Goal: Task Accomplishment & Management: Complete application form

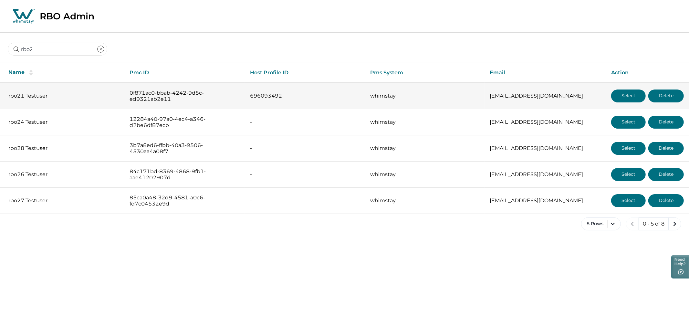
click at [616, 92] on button "Select" at bounding box center [628, 95] width 35 height 13
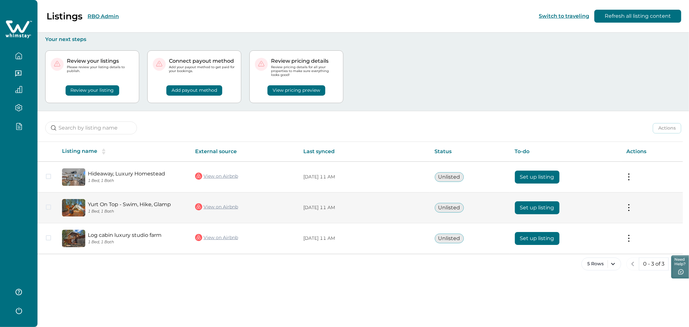
click at [536, 207] on button "Set up listing" at bounding box center [537, 207] width 45 height 13
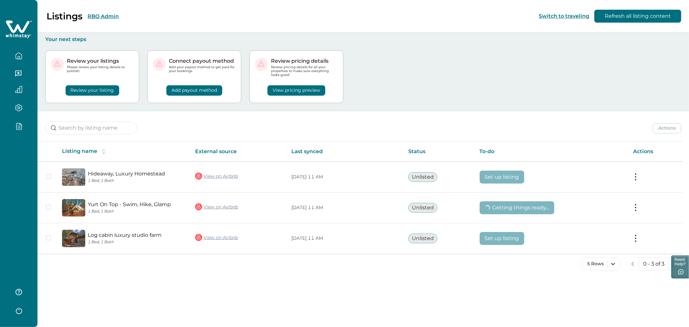
click at [479, 56] on div "Review your listings Please review your listing details to publish. Review your…" at bounding box center [363, 77] width 636 height 68
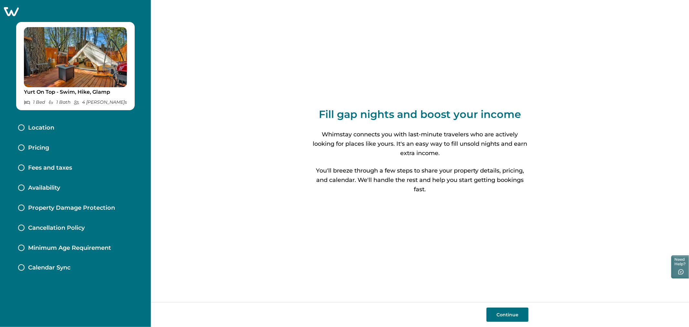
click at [69, 122] on div "Location" at bounding box center [75, 128] width 125 height 20
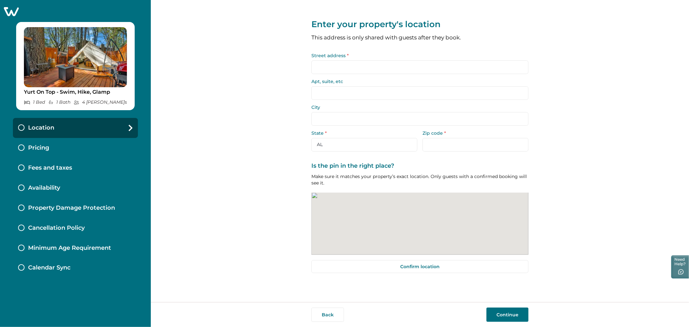
click at [349, 68] on input "Street address *" at bounding box center [419, 67] width 217 height 14
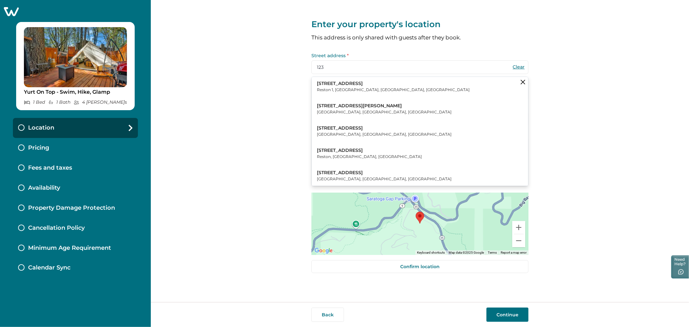
click at [360, 105] on p "[STREET_ADDRESS][PERSON_NAME]" at bounding box center [384, 106] width 135 height 6
type input "[STREET_ADDRESS][PERSON_NAME]"
type input "[GEOGRAPHIC_DATA]"
select select "MD"
type input "20874"
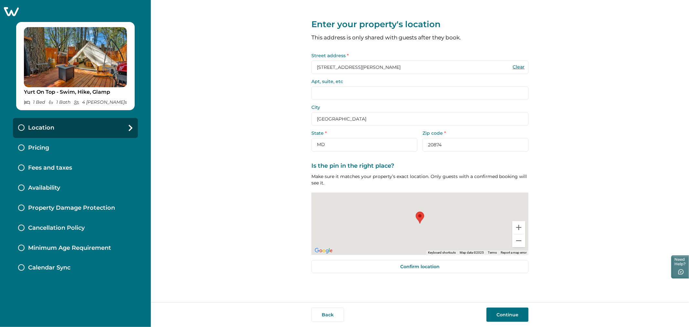
click at [504, 314] on button "Continue" at bounding box center [507, 315] width 42 height 14
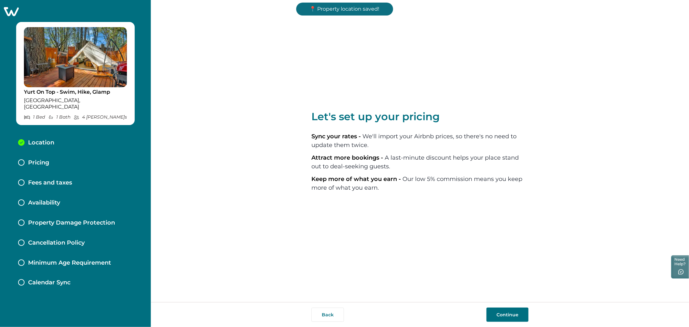
click at [504, 314] on button "Continue" at bounding box center [507, 315] width 42 height 14
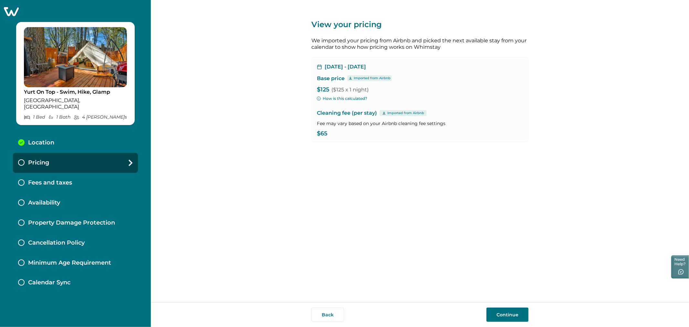
click at [504, 314] on button "Continue" at bounding box center [507, 315] width 42 height 14
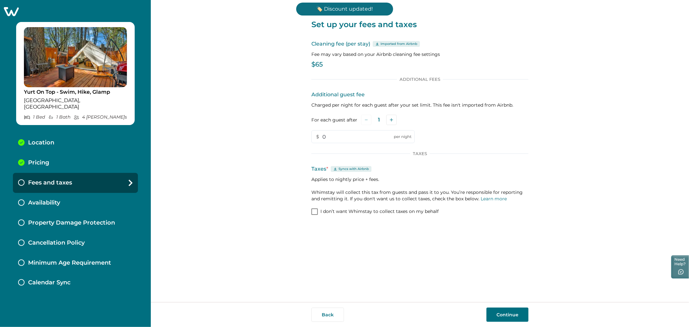
click at [504, 314] on button "Continue" at bounding box center [507, 315] width 42 height 14
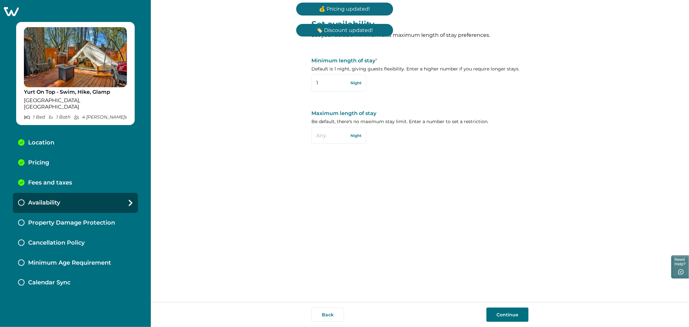
click at [504, 314] on button "Continue" at bounding box center [507, 315] width 42 height 14
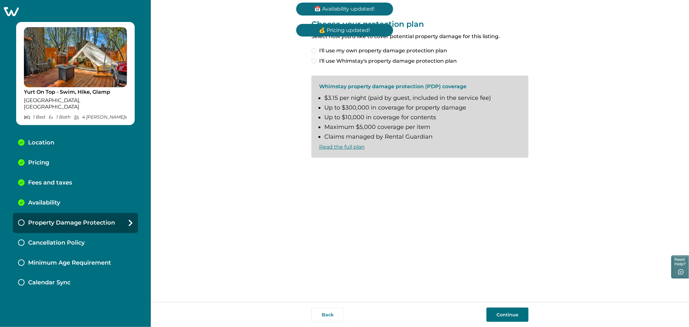
click at [402, 46] on div "Choose your protection plan Select how you'd like to cover potential property d…" at bounding box center [419, 42] width 217 height 46
click at [402, 47] on span "I'll use my own property damage protection plan" at bounding box center [383, 51] width 128 height 8
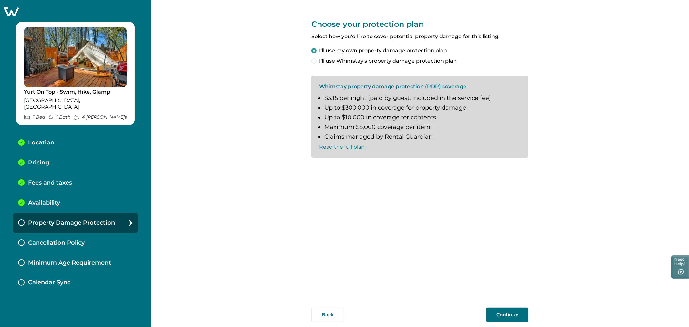
click at [501, 312] on button "Continue" at bounding box center [507, 315] width 42 height 14
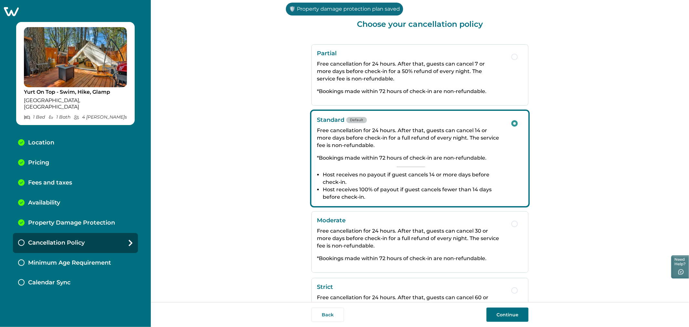
drag, startPoint x: 473, startPoint y: 230, endPoint x: 501, endPoint y: 320, distance: 95.0
click at [501, 320] on button "Continue" at bounding box center [507, 315] width 42 height 14
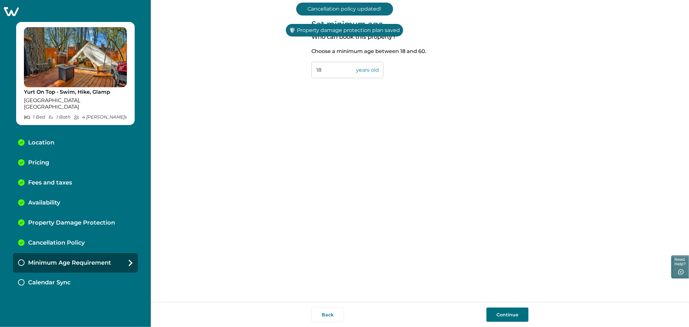
click at [501, 320] on button "Continue" at bounding box center [507, 315] width 42 height 14
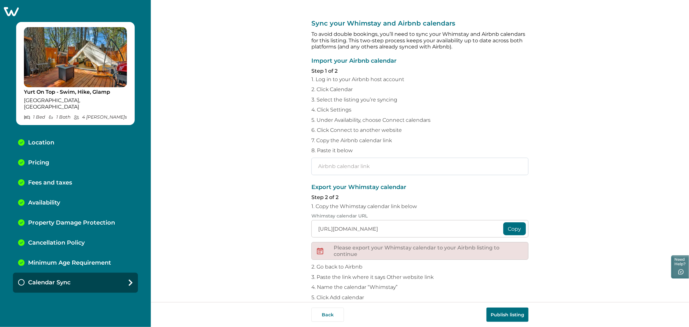
drag, startPoint x: 370, startPoint y: 155, endPoint x: 369, endPoint y: 160, distance: 4.9
click at [369, 160] on div "Import your Airbnb calendar Step 1 of 2 1. Log in to your Airbnb host account 2…" at bounding box center [419, 116] width 217 height 117
click at [369, 160] on input "text" at bounding box center [419, 166] width 217 height 17
paste input "[URL][DOMAIN_NAME]"
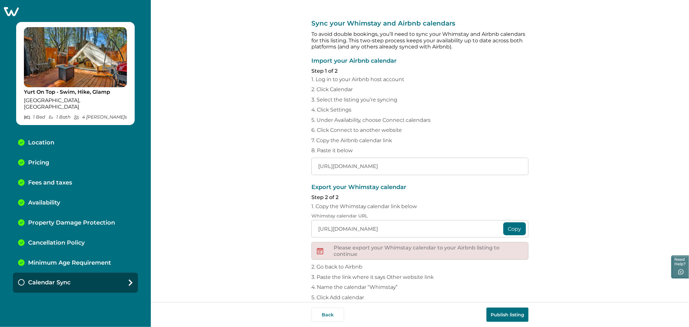
type input "[URL][DOMAIN_NAME]"
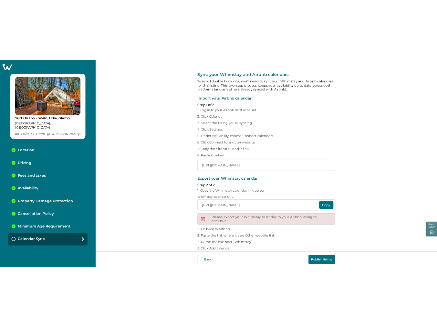
scroll to position [0, 0]
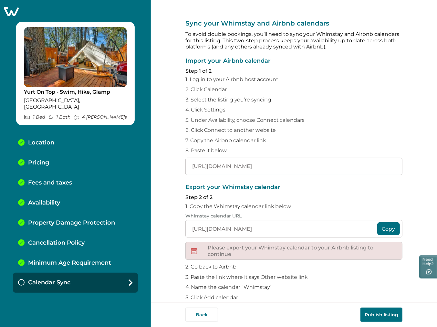
click at [371, 315] on button "Publish listing" at bounding box center [381, 315] width 42 height 14
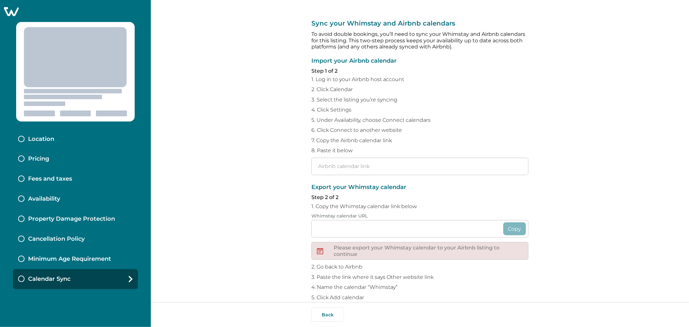
type input "[URL][DOMAIN_NAME]"
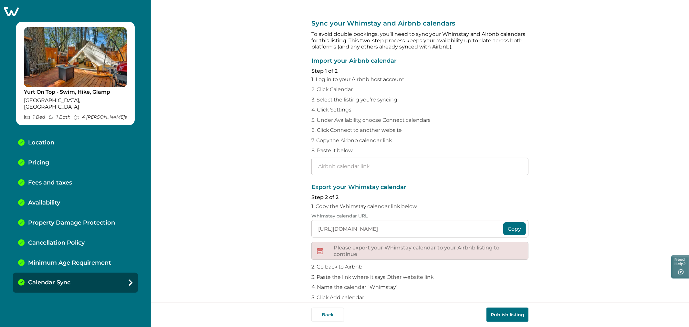
click at [5, 11] on icon at bounding box center [11, 11] width 16 height 10
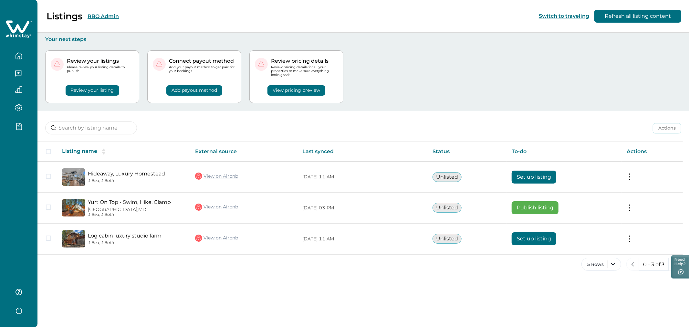
click at [16, 130] on div at bounding box center [18, 127] width 27 height 11
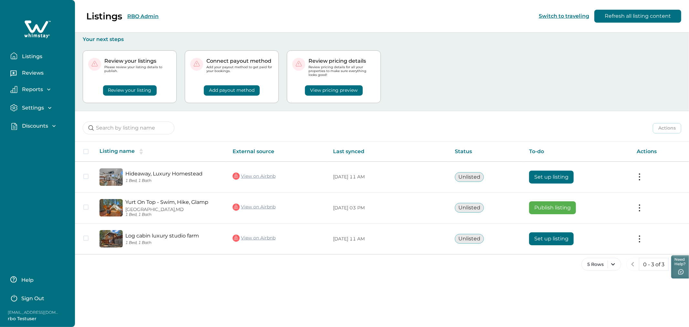
click at [29, 125] on p "Discounts" at bounding box center [34, 126] width 28 height 6
click at [37, 144] on button "Discounts" at bounding box center [44, 140] width 59 height 13
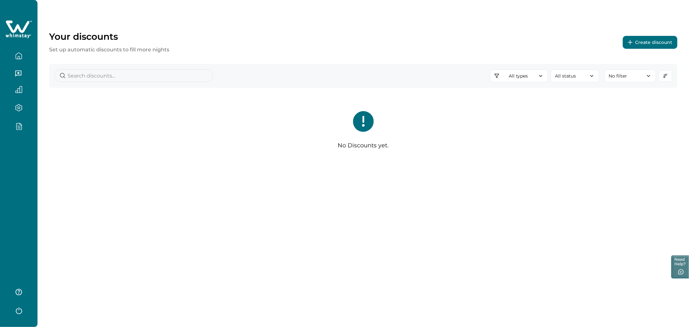
click at [646, 37] on button "Create discount" at bounding box center [650, 42] width 55 height 13
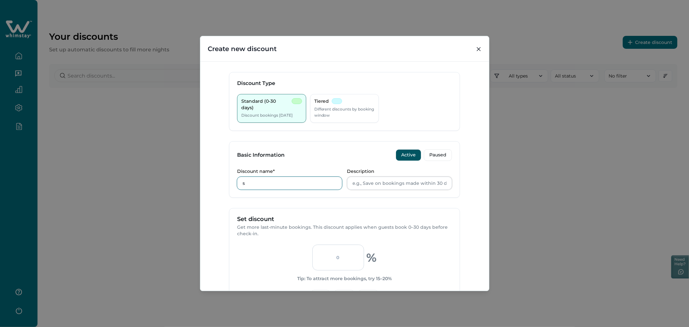
click at [297, 182] on input "s" at bounding box center [289, 183] width 105 height 13
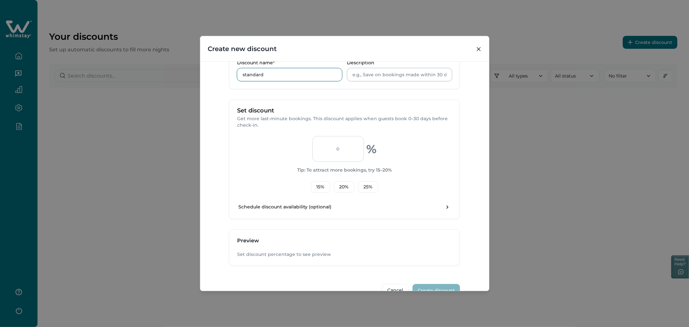
scroll to position [111, 0]
type input "standard"
click at [318, 188] on button "15 %" at bounding box center [320, 185] width 19 height 12
type input "15"
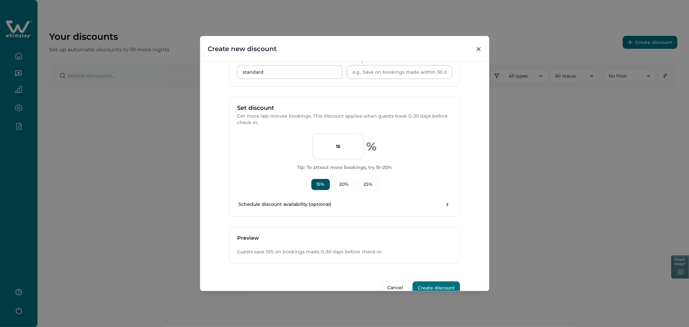
scroll to position [125, 0]
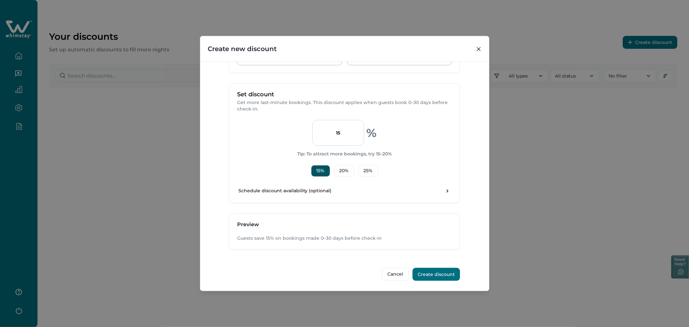
click at [447, 270] on button "Create discount" at bounding box center [435, 274] width 47 height 13
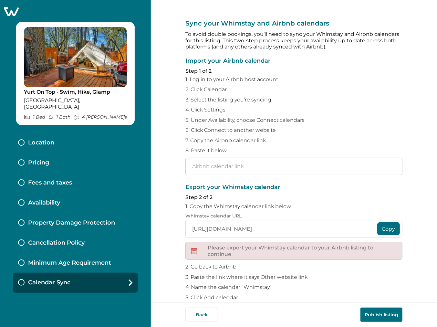
type input "[URL][DOMAIN_NAME]"
click at [256, 167] on input "text" at bounding box center [293, 166] width 217 height 17
paste input "[URL][DOMAIN_NAME]"
type input "[URL][DOMAIN_NAME]"
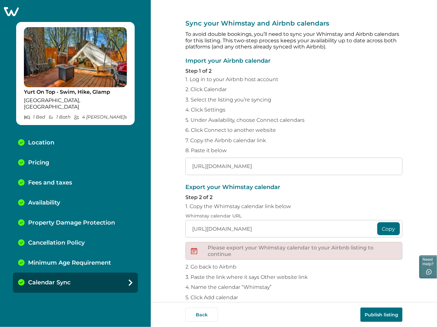
scroll to position [0, 0]
click at [395, 315] on button "Publish listing" at bounding box center [381, 315] width 42 height 14
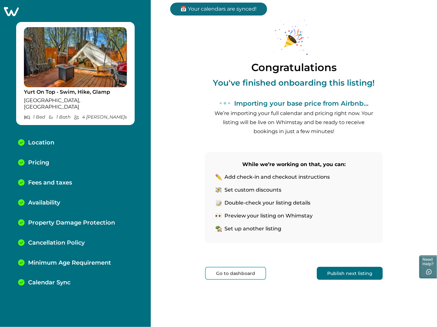
click at [72, 259] on p "Minimum Age Requirement" at bounding box center [69, 262] width 83 height 7
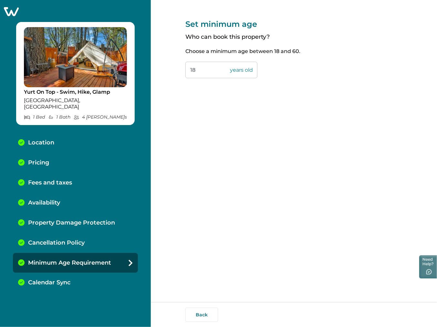
click at [56, 279] on p "Calendar Sync" at bounding box center [49, 282] width 42 height 7
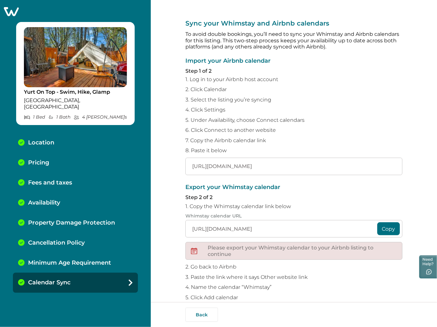
scroll to position [21, 0]
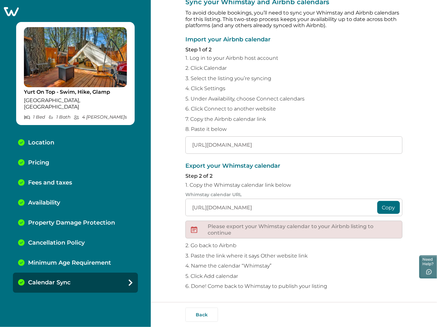
click at [62, 160] on div "Pricing" at bounding box center [75, 163] width 125 height 20
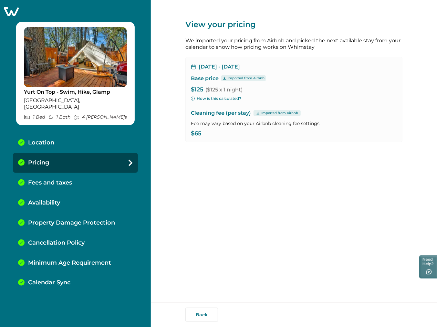
click at [60, 179] on p "Fees and taxes" at bounding box center [50, 182] width 44 height 7
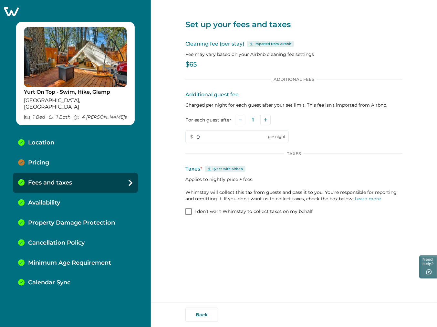
click at [83, 273] on div "Calendar Sync" at bounding box center [75, 283] width 125 height 20
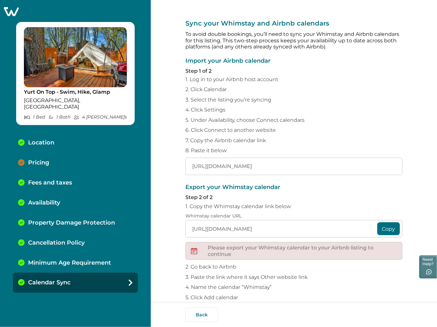
click at [84, 259] on p "Minimum Age Requirement" at bounding box center [69, 262] width 83 height 7
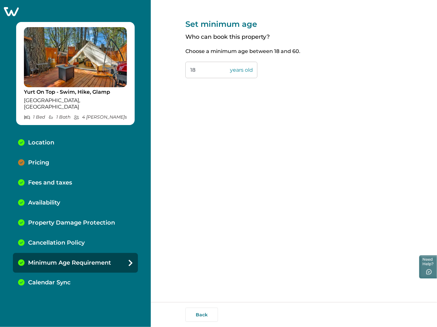
click at [60, 279] on p "Calendar Sync" at bounding box center [49, 282] width 42 height 7
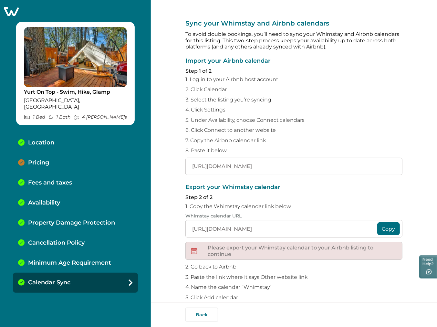
click at [67, 261] on div "Minimum Age Requirement" at bounding box center [75, 263] width 125 height 20
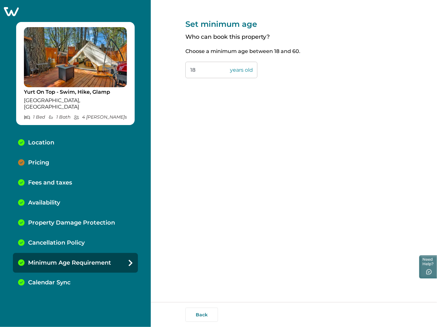
click at [69, 279] on p "Calendar Sync" at bounding box center [49, 282] width 42 height 7
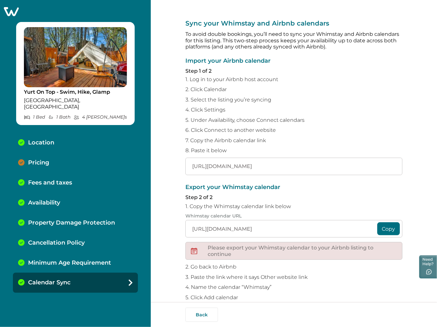
click at [75, 260] on p "Minimum Age Requirement" at bounding box center [69, 262] width 83 height 7
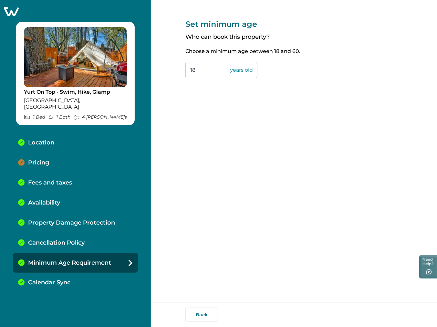
click at [76, 273] on div "Calendar Sync" at bounding box center [75, 283] width 125 height 20
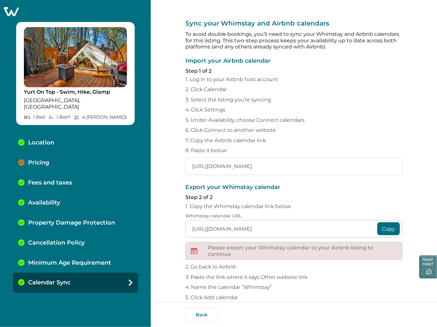
click at [384, 169] on input "[URL][DOMAIN_NAME]" at bounding box center [293, 166] width 217 height 17
type input "https://www.airbnb.com/calendar/ical/1092019421665008674.ics?s=3e1def4efe94cedb…"
click at [52, 253] on div "Minimum Age Requirement" at bounding box center [75, 263] width 125 height 20
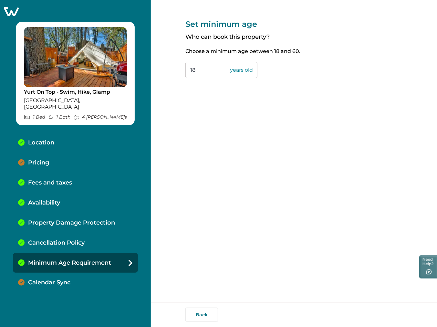
click at [88, 156] on div "Pricing" at bounding box center [75, 163] width 125 height 20
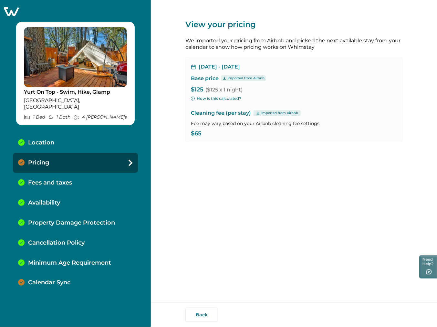
click at [11, 8] on icon at bounding box center [11, 11] width 15 height 9
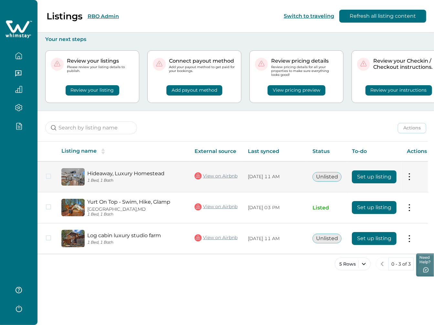
click at [359, 181] on button "Set up listing" at bounding box center [374, 177] width 45 height 13
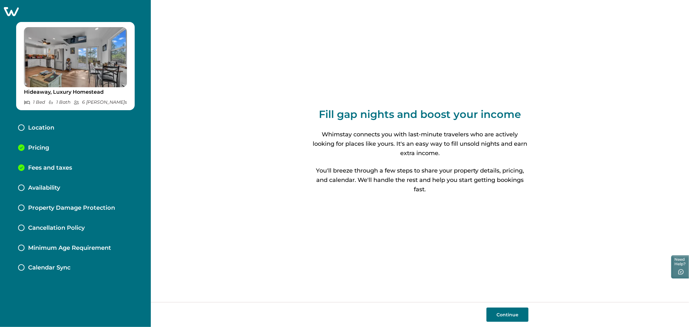
click at [61, 166] on p "Fees and taxes" at bounding box center [50, 167] width 44 height 7
